Goal: Find specific page/section: Find specific page/section

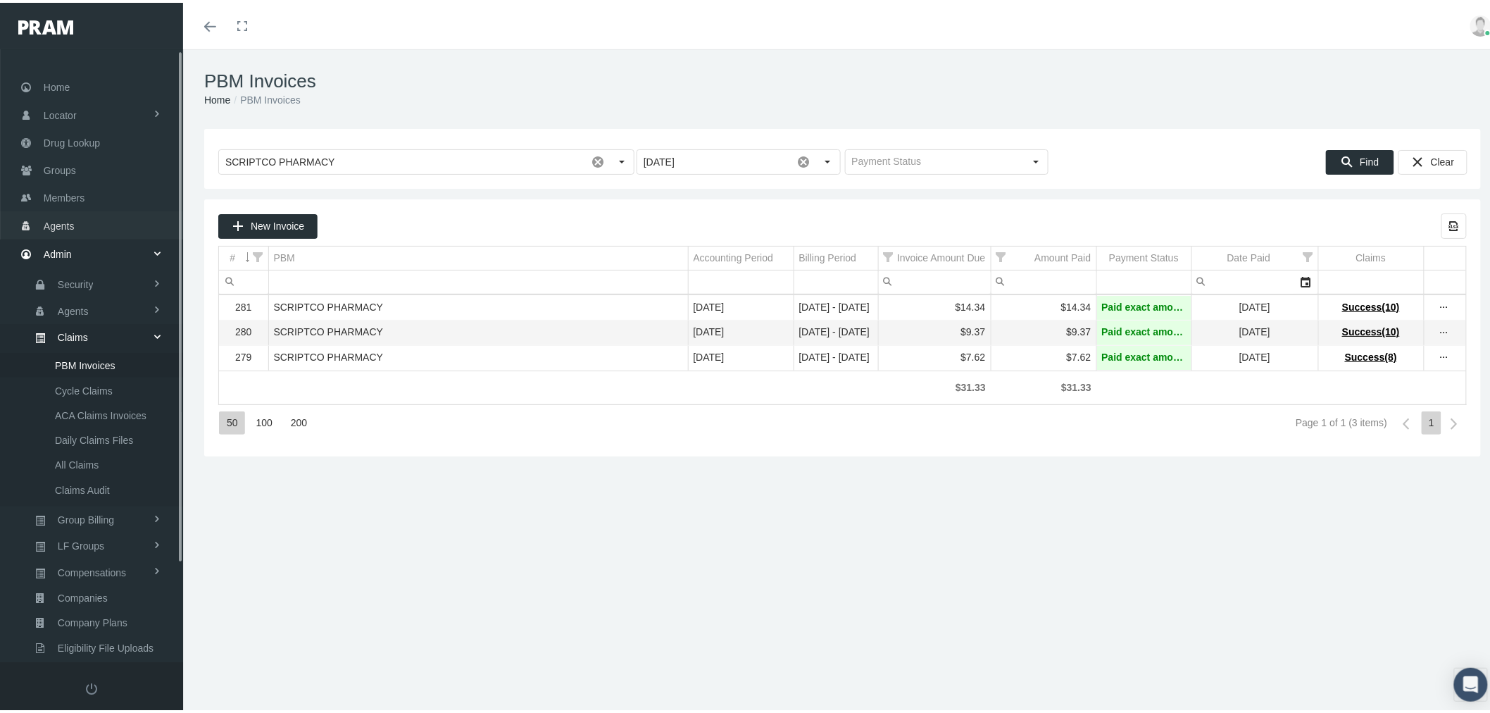
drag, startPoint x: 80, startPoint y: 220, endPoint x: 89, endPoint y: 220, distance: 9.2
click at [80, 220] on link "Agents" at bounding box center [91, 221] width 183 height 27
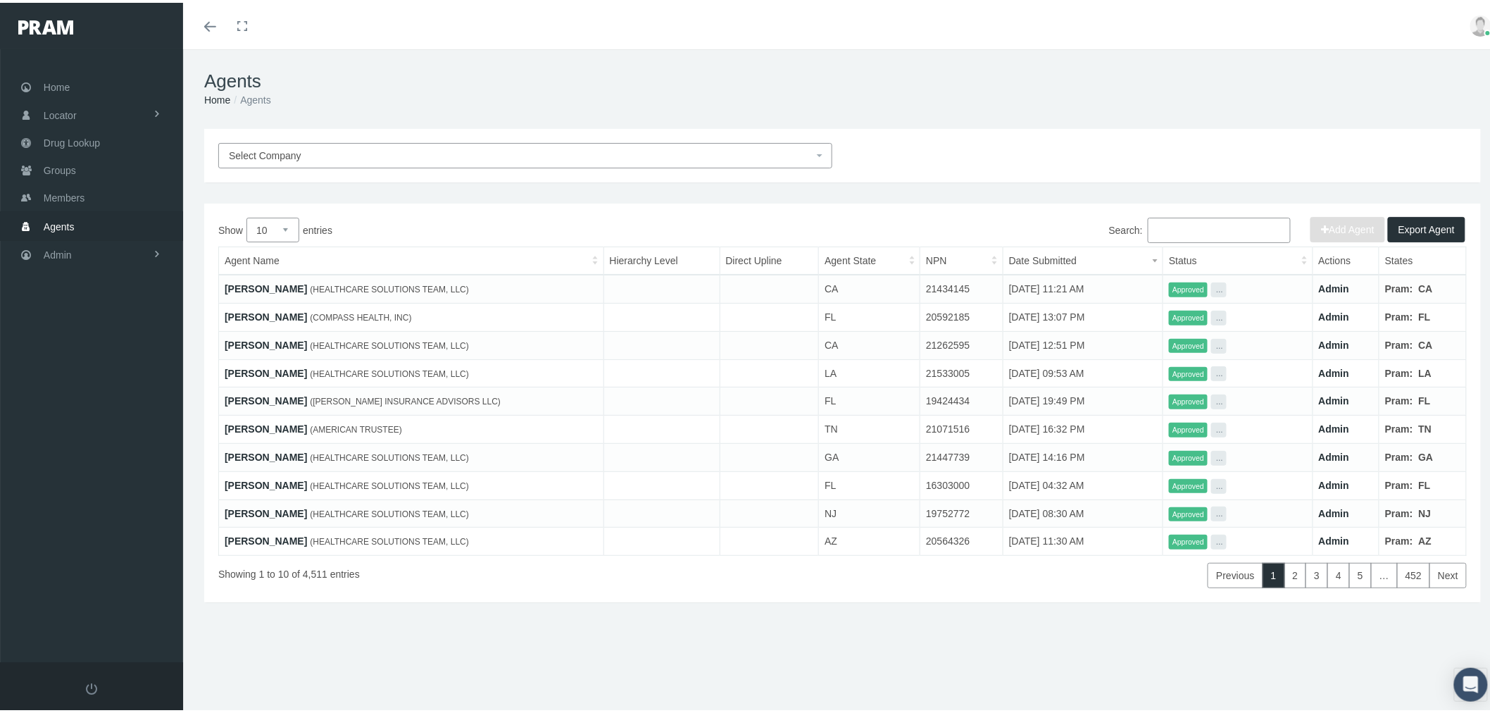
click at [1187, 229] on input "Search:" at bounding box center [1219, 227] width 143 height 25
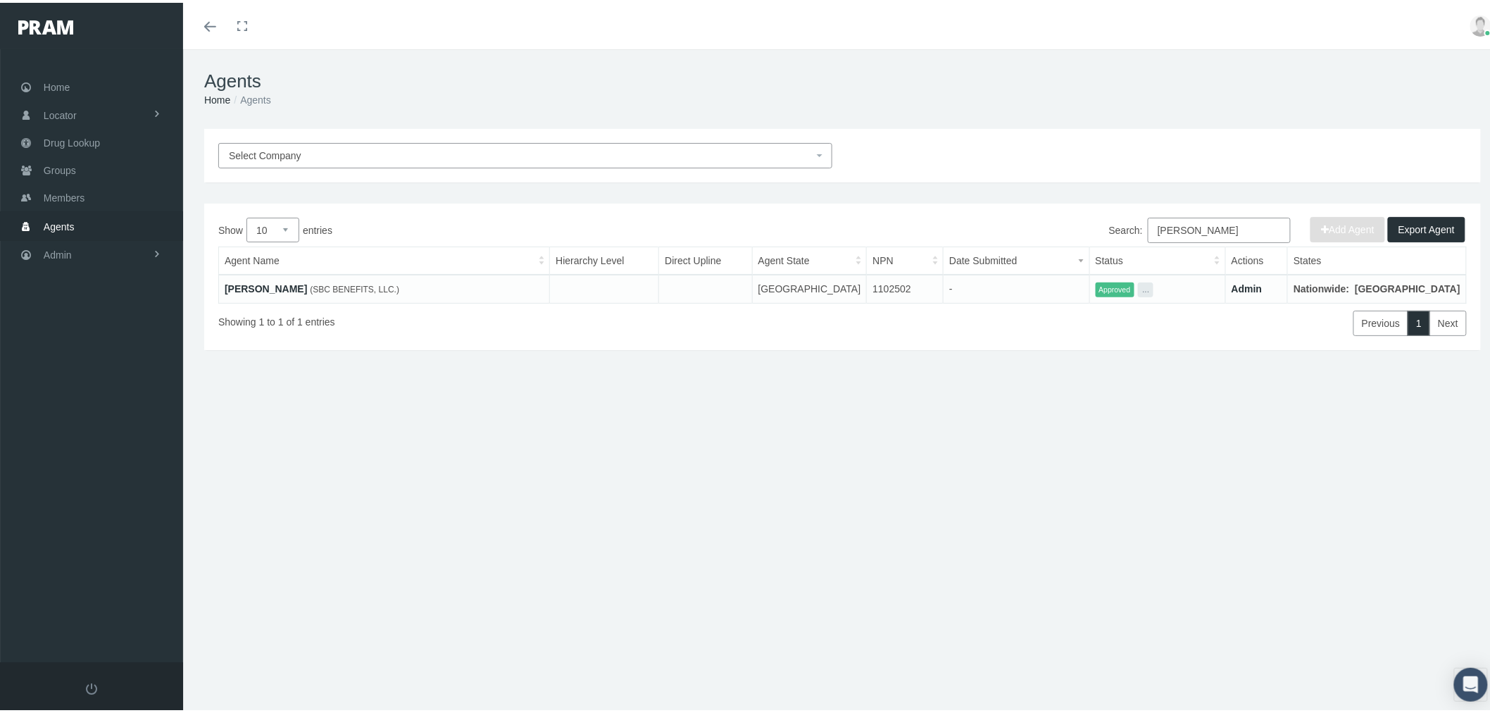
type input "mark little"
click at [250, 280] on link "[PERSON_NAME]" at bounding box center [266, 285] width 82 height 11
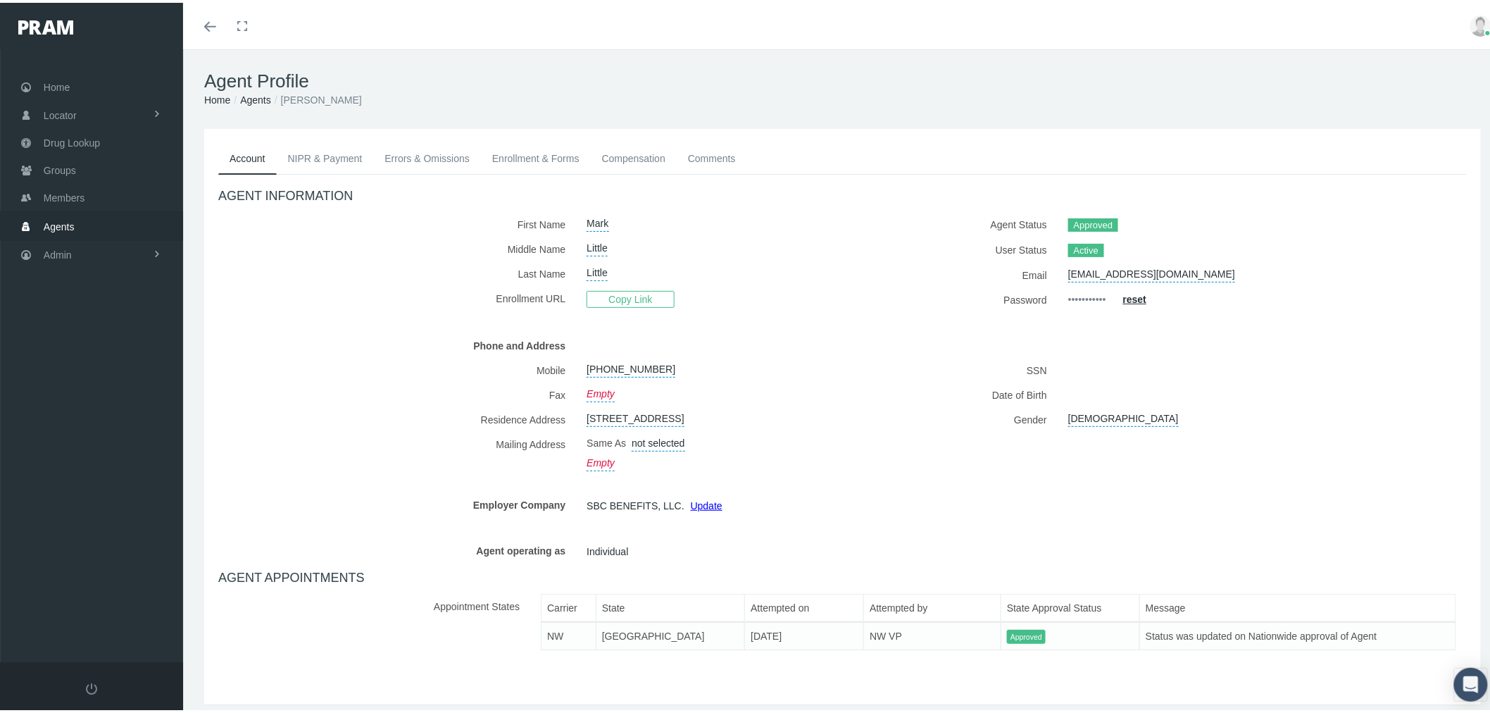
click at [547, 156] on link "Enrollment & Forms" at bounding box center [536, 155] width 110 height 31
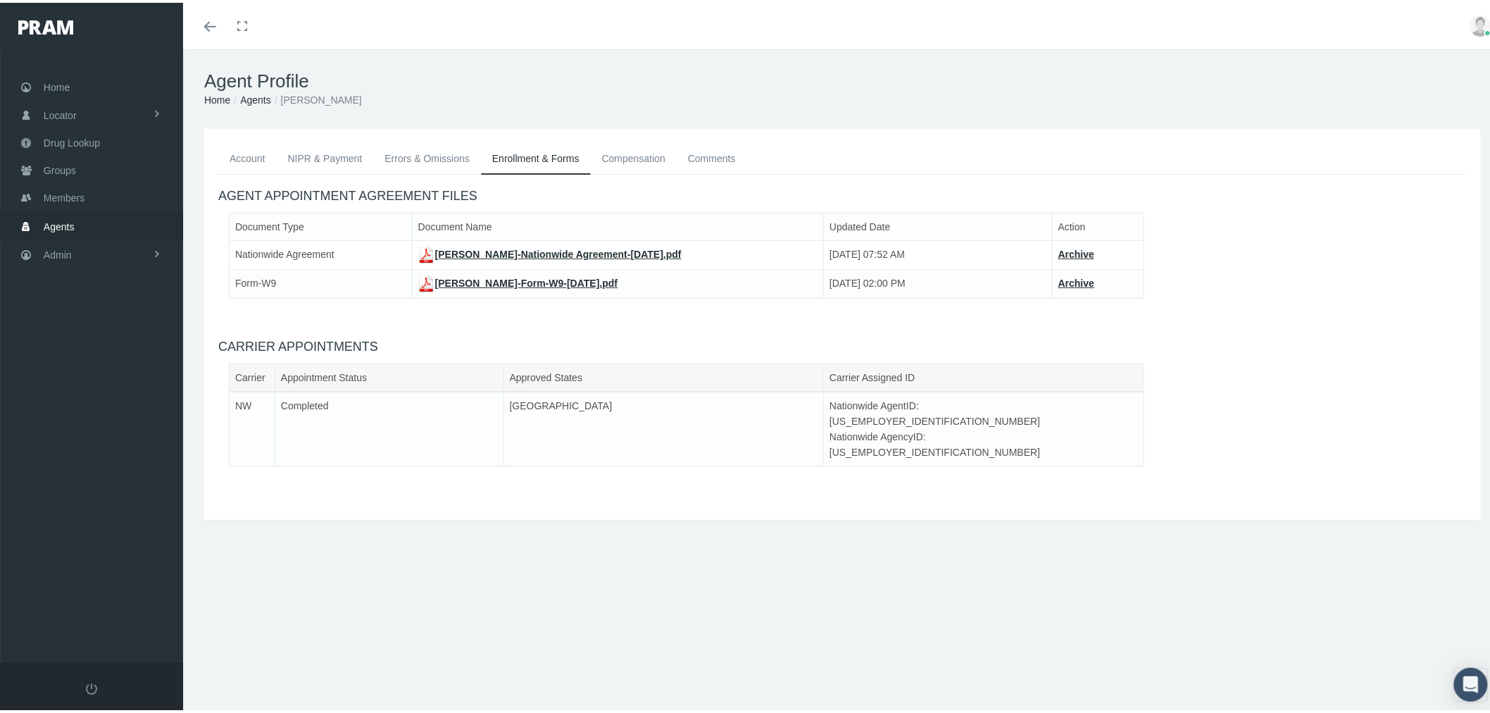
click at [534, 250] on link "[PERSON_NAME]-Nationwide Agreement-[DATE].pdf" at bounding box center [549, 251] width 263 height 11
click at [101, 244] on link "Admin" at bounding box center [91, 251] width 183 height 27
click at [89, 430] on span "Companies" at bounding box center [83, 440] width 50 height 24
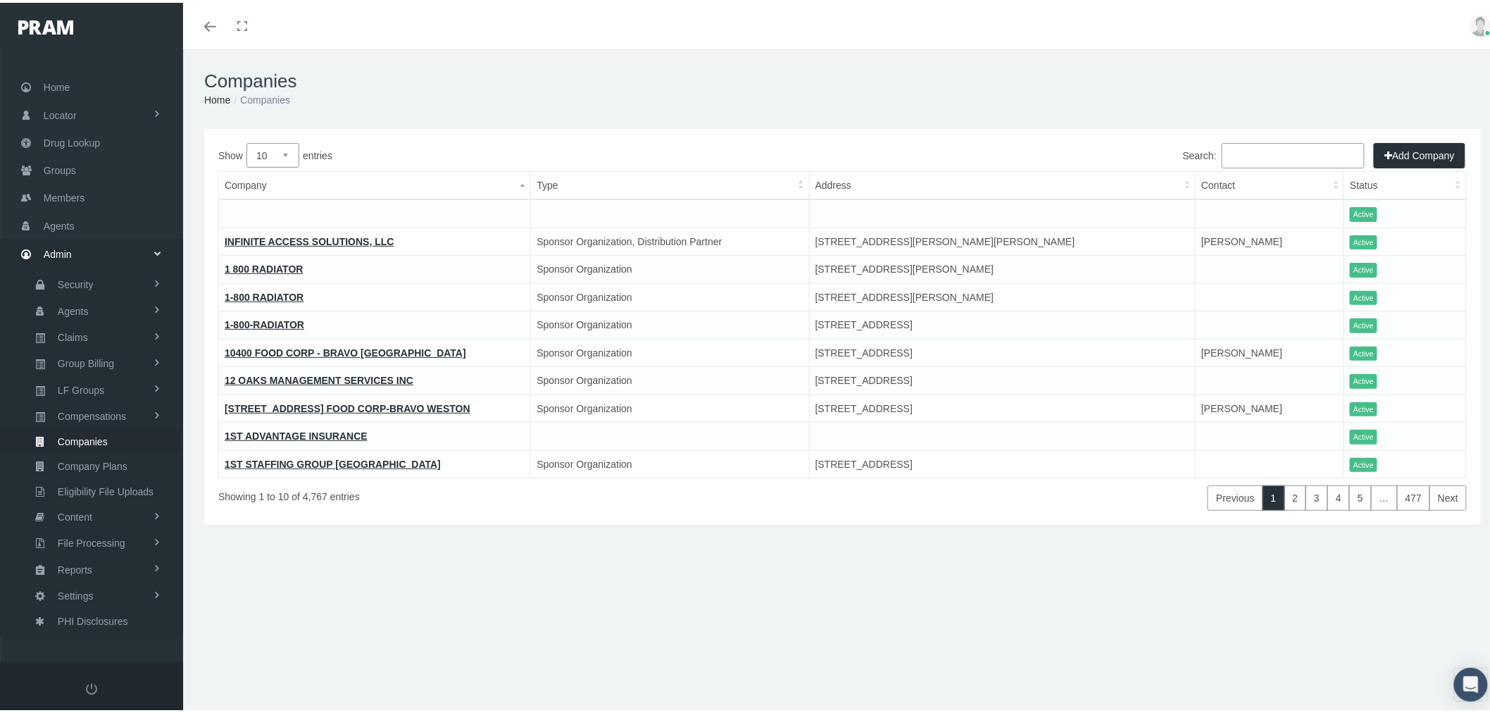
click at [1237, 156] on input "Search:" at bounding box center [1293, 152] width 143 height 25
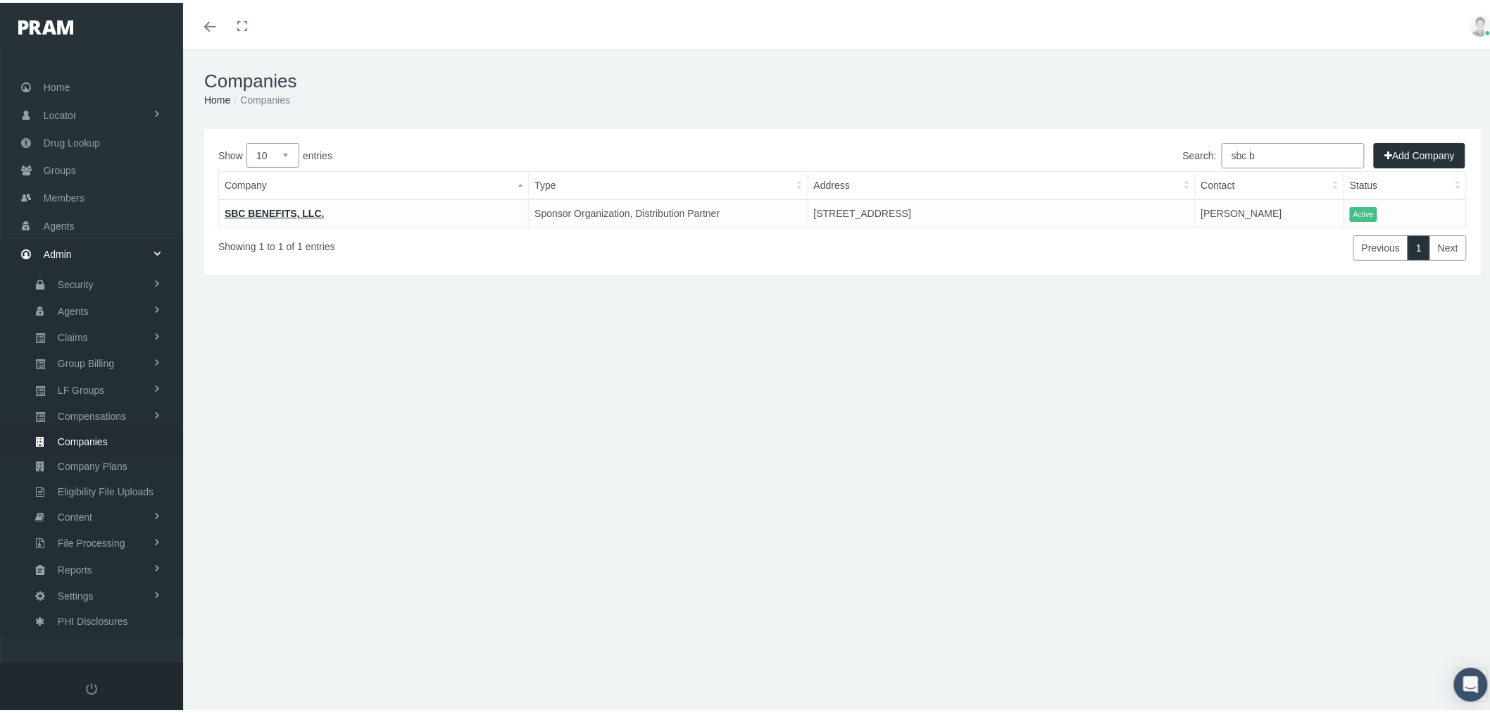
type input "sbc b"
click at [236, 209] on link "SBC BENEFITS, LLC." at bounding box center [275, 210] width 100 height 11
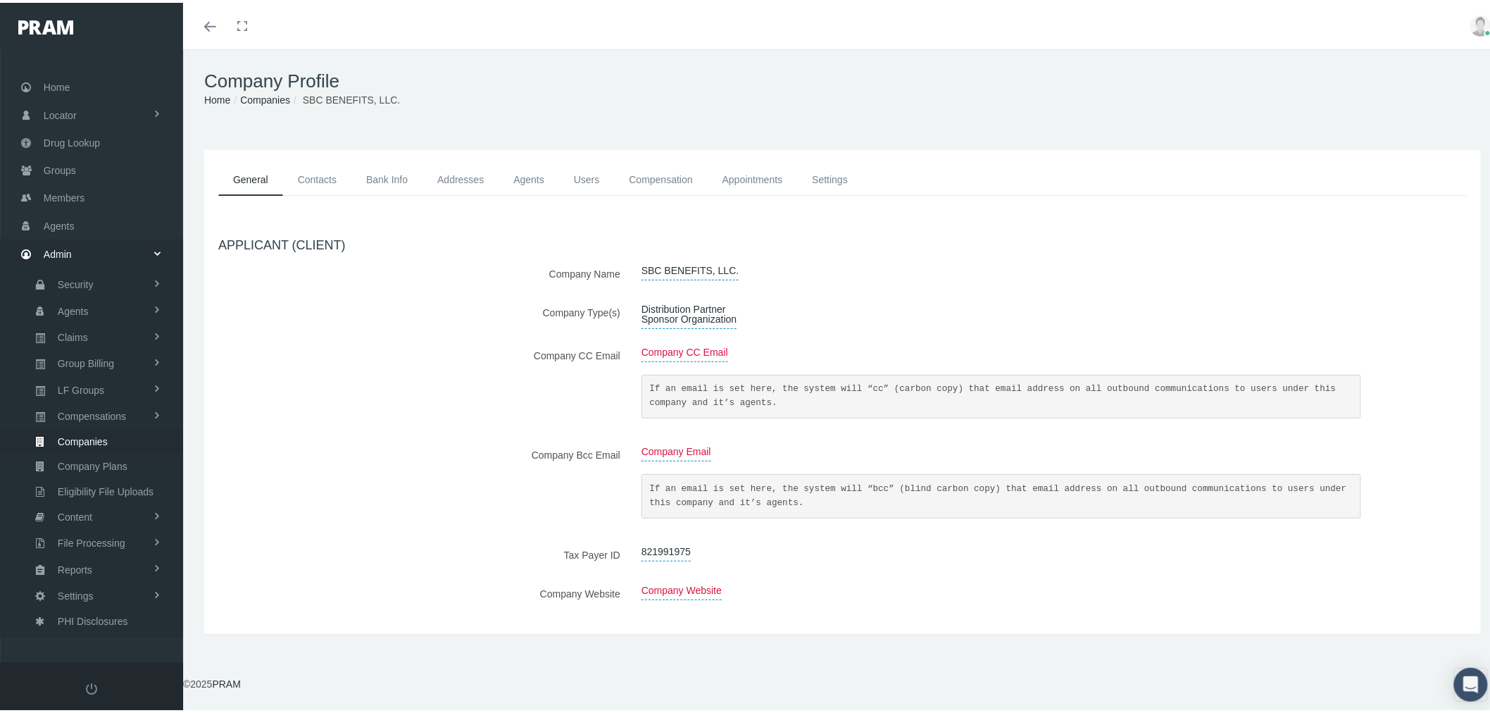
click at [769, 179] on link "Appointments" at bounding box center [753, 177] width 90 height 32
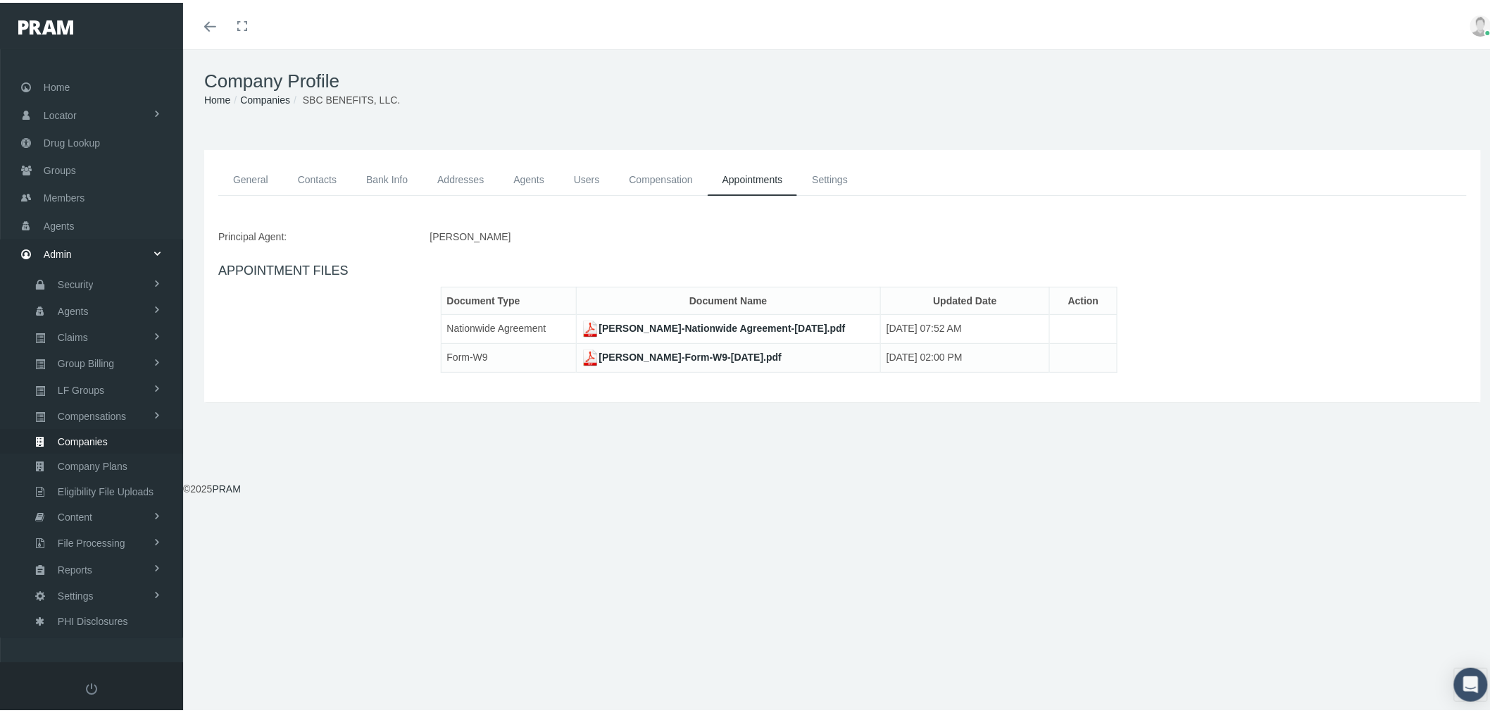
click at [697, 324] on link "[PERSON_NAME]-Nationwide Agreement-[DATE].pdf" at bounding box center [713, 325] width 263 height 11
